Goal: Task Accomplishment & Management: Use online tool/utility

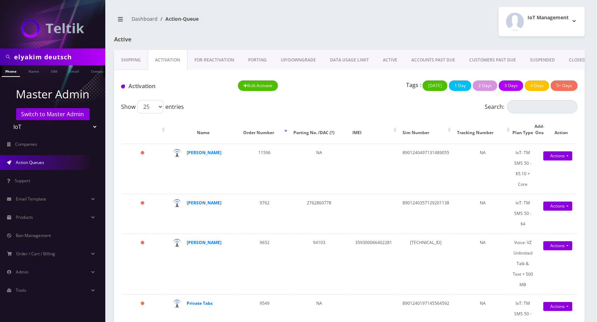
scroll to position [0, 3]
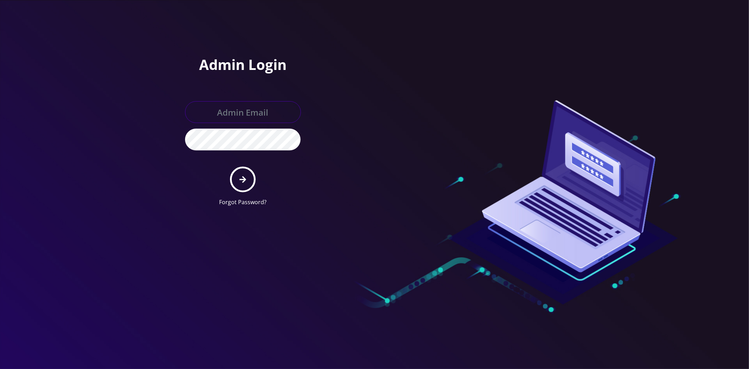
type input "[EMAIL_ADDRESS][DOMAIN_NAME]"
click at [265, 172] on form "[EMAIL_ADDRESS][DOMAIN_NAME] Forgot Password?" at bounding box center [243, 153] width 116 height 105
click at [239, 179] on button "submit" at bounding box center [243, 179] width 26 height 26
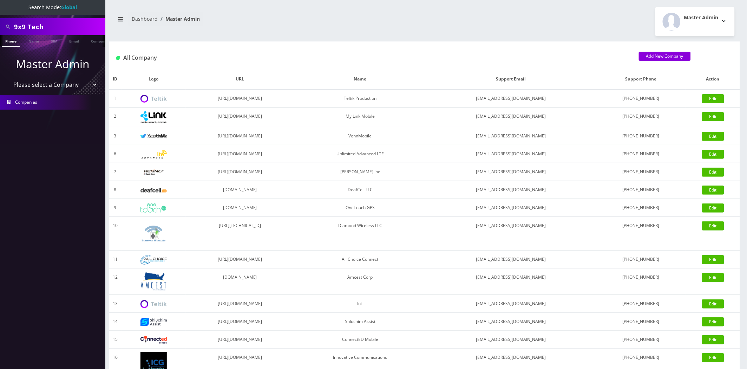
click at [72, 26] on input "9x9 Tech" at bounding box center [59, 26] width 90 height 13
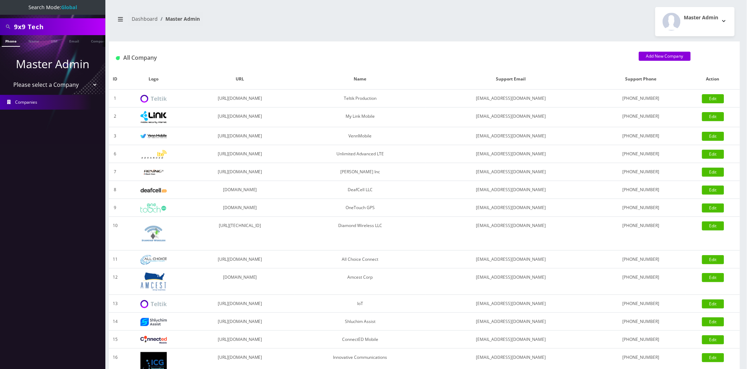
paste input "89014104271392322522"
type input "89014104271392322522"
click at [52, 42] on link "SIM" at bounding box center [53, 41] width 13 height 12
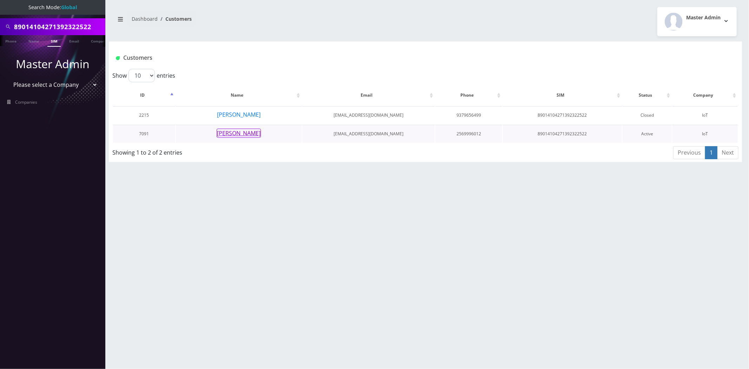
click at [238, 135] on button "[PERSON_NAME]" at bounding box center [239, 133] width 44 height 9
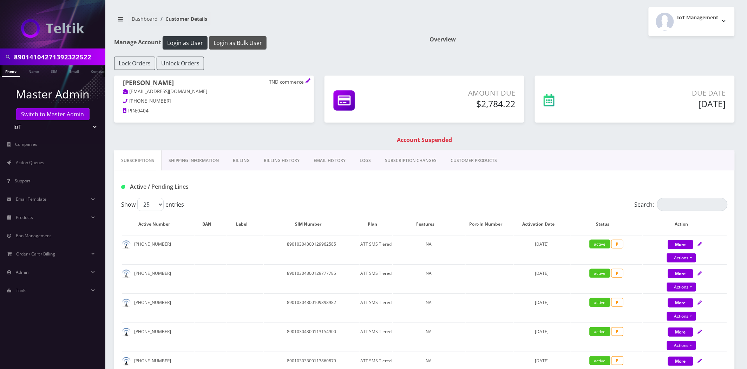
click at [234, 43] on button "Login as Bulk User" at bounding box center [238, 42] width 58 height 13
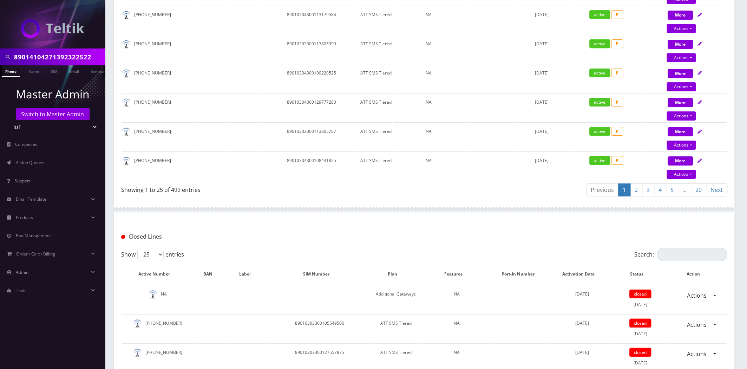
scroll to position [781, 0]
